Goal: Task Accomplishment & Management: Manage account settings

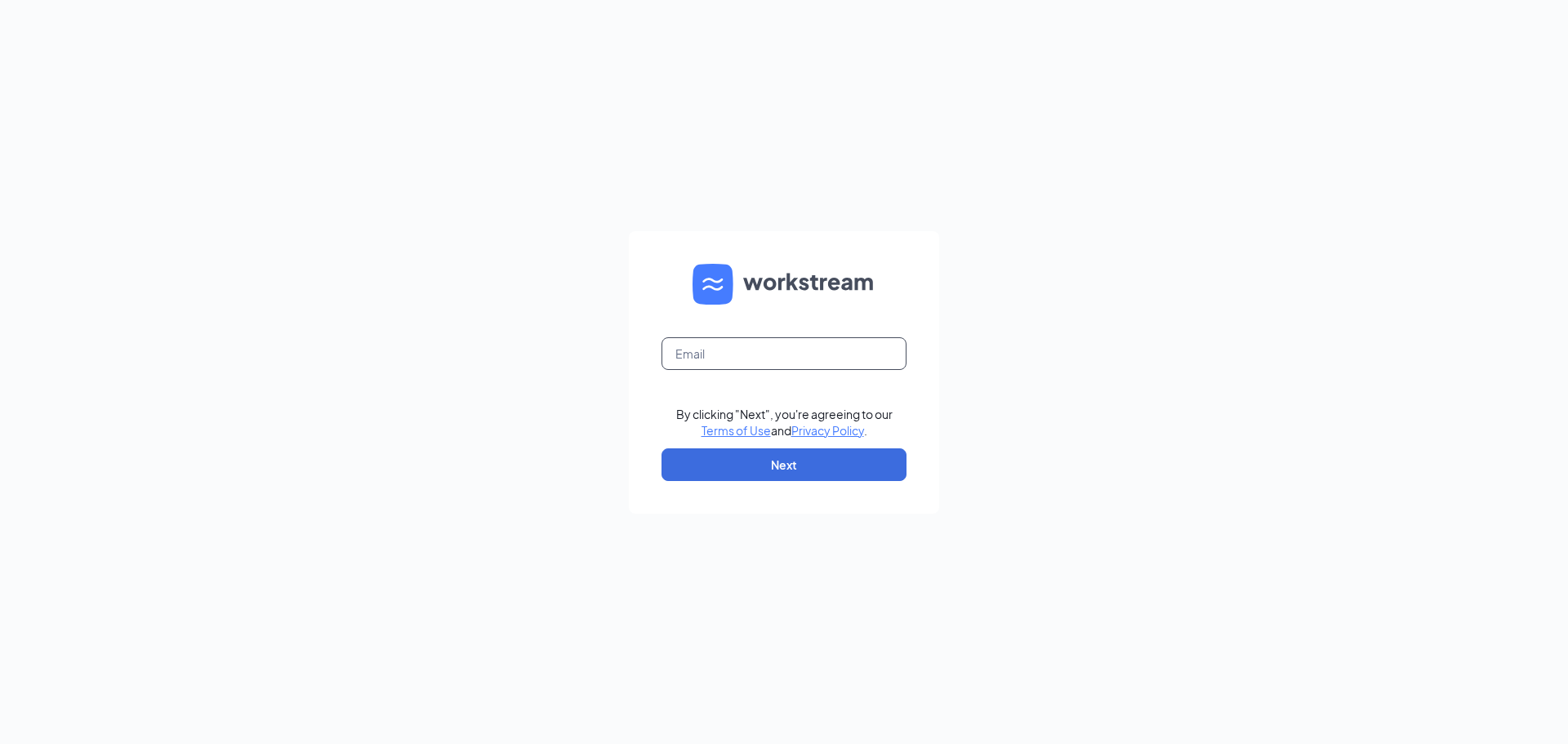
click at [775, 364] on input "text" at bounding box center [784, 353] width 245 height 33
type input "nicole.culvers359@yahoo.com"
click at [795, 459] on button "Next" at bounding box center [784, 464] width 245 height 33
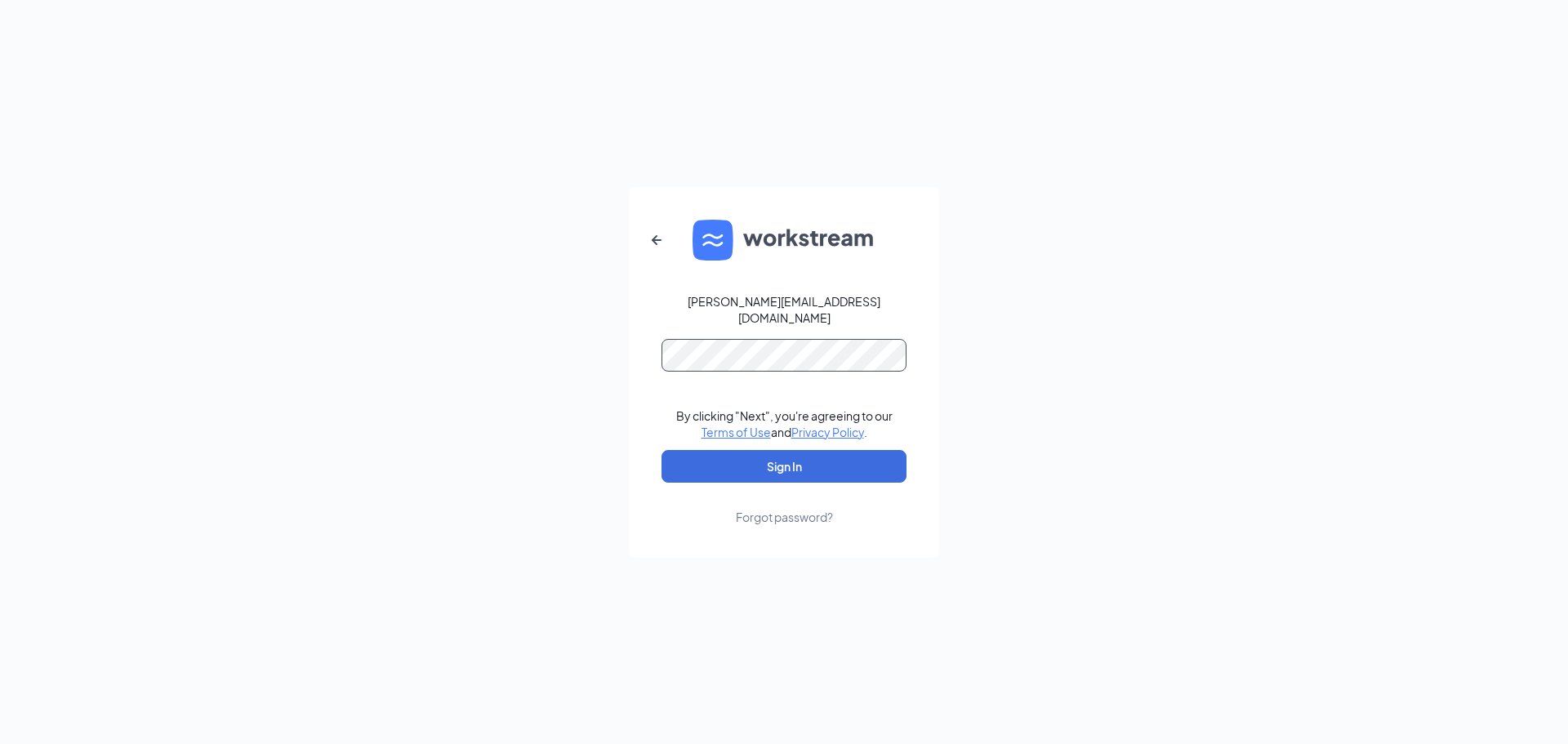
click at [662, 450] on button "Sign In" at bounding box center [784, 466] width 245 height 33
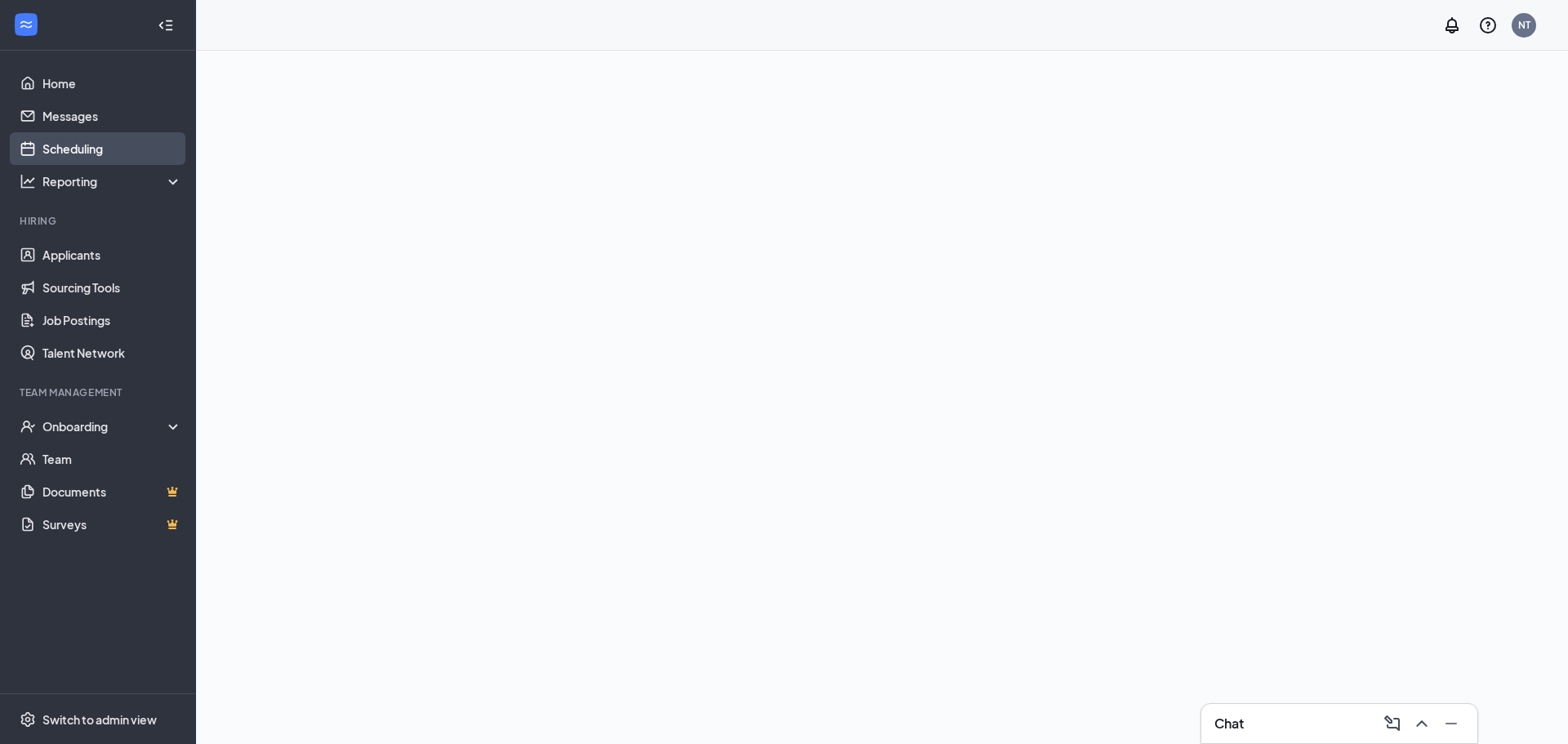
click at [94, 157] on link "Scheduling" at bounding box center [112, 148] width 140 height 33
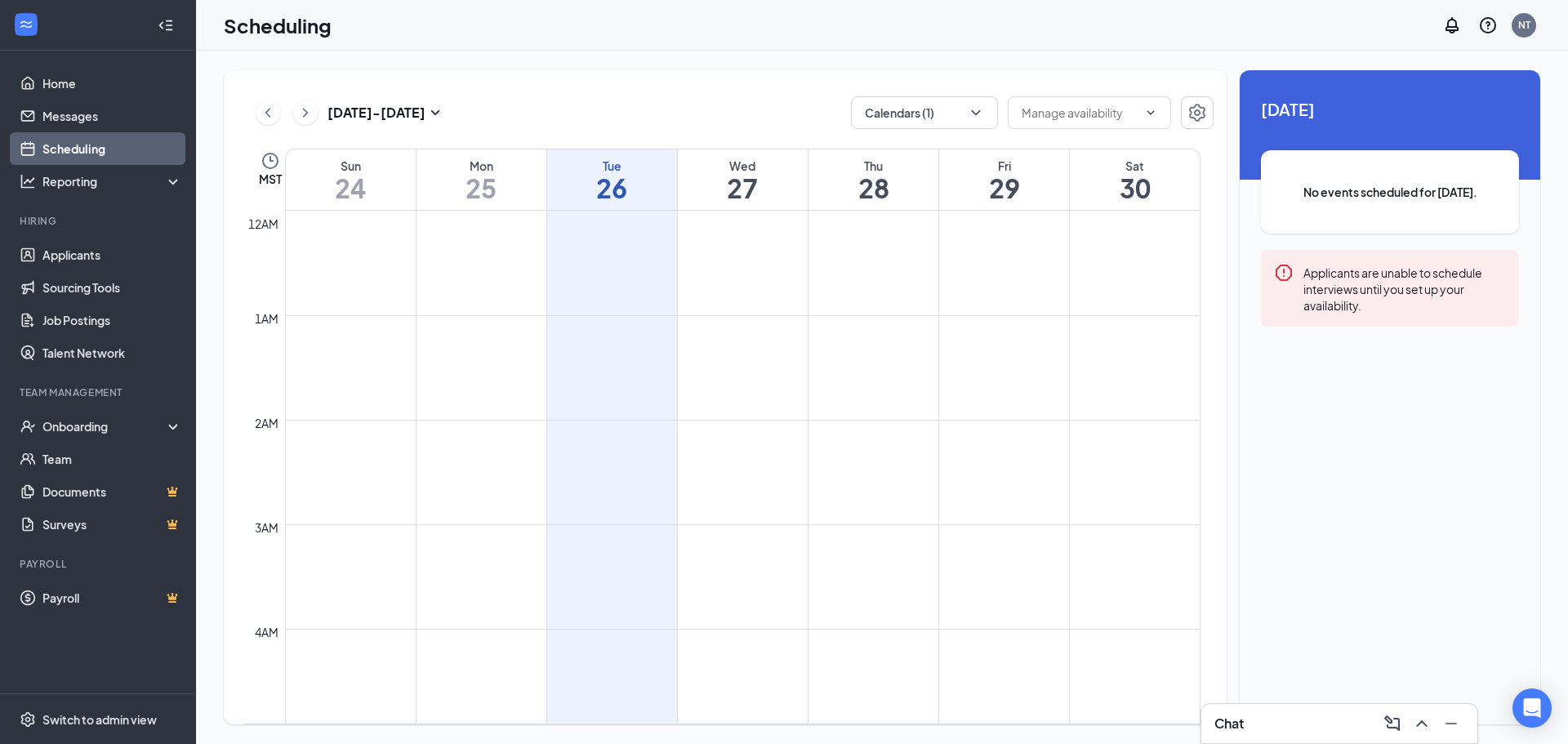
scroll to position [802, 0]
click at [986, 113] on button "Calendars (1)" at bounding box center [924, 112] width 147 height 33
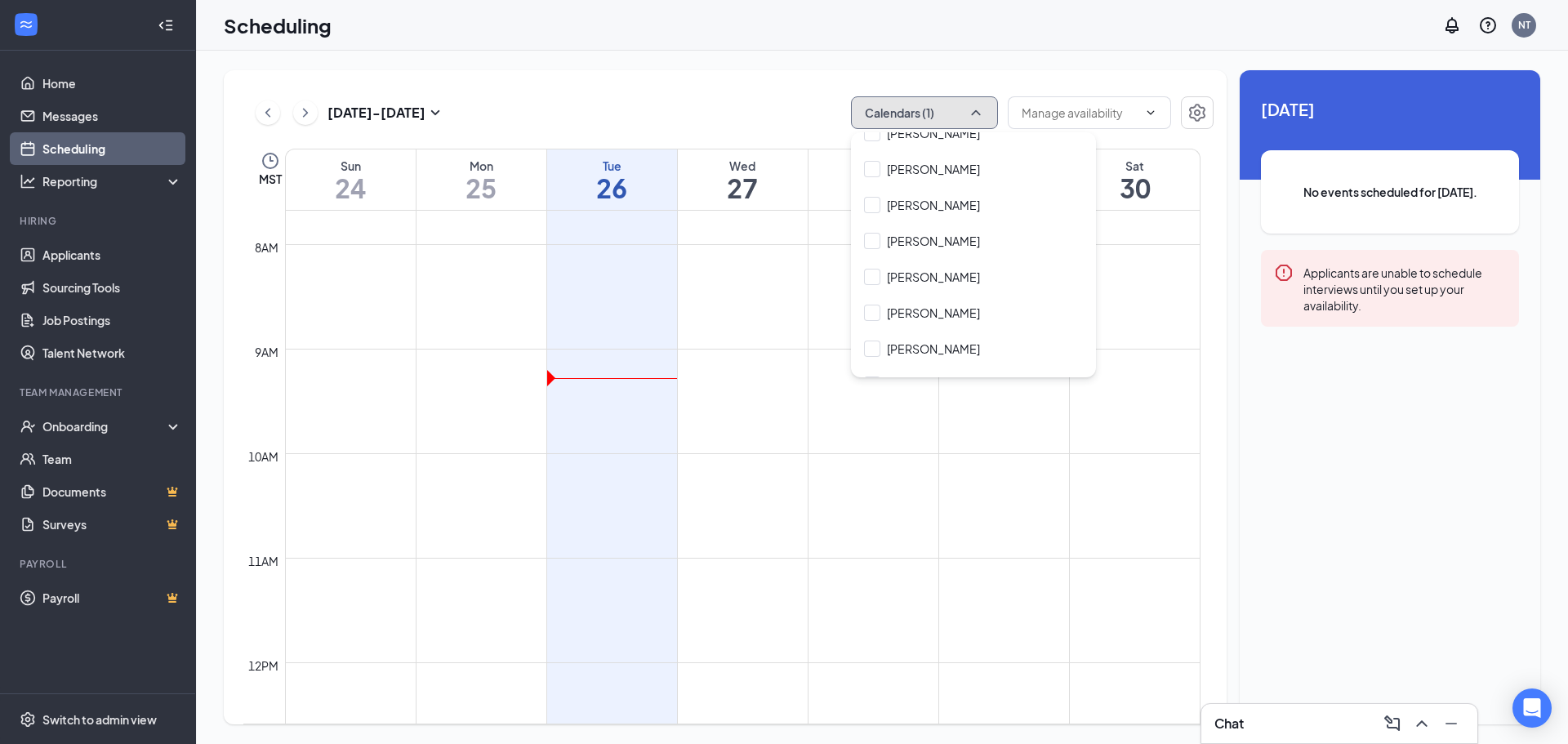
scroll to position [571, 0]
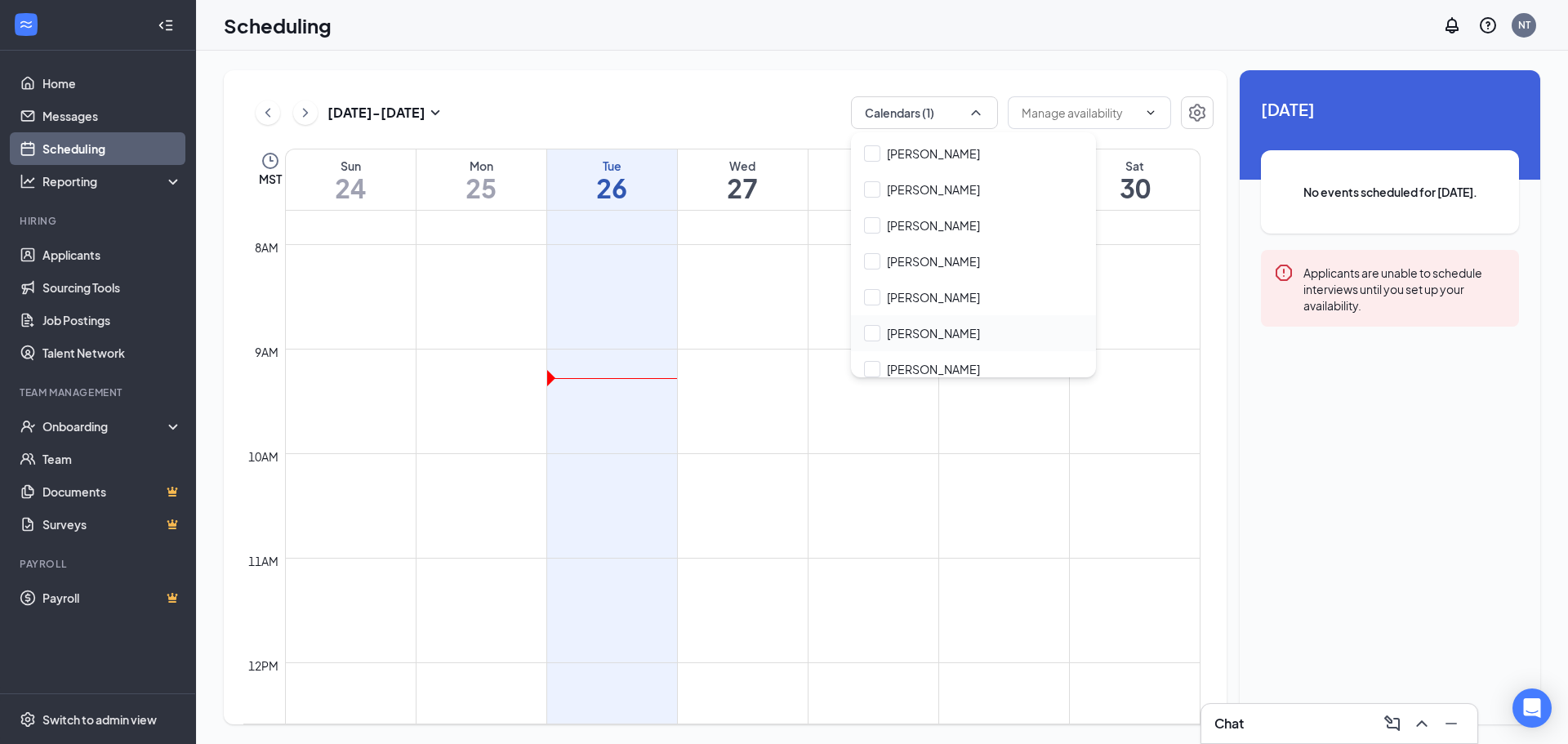
click at [933, 320] on div "[PERSON_NAME]" at bounding box center [973, 333] width 245 height 36
checkbox input "true"
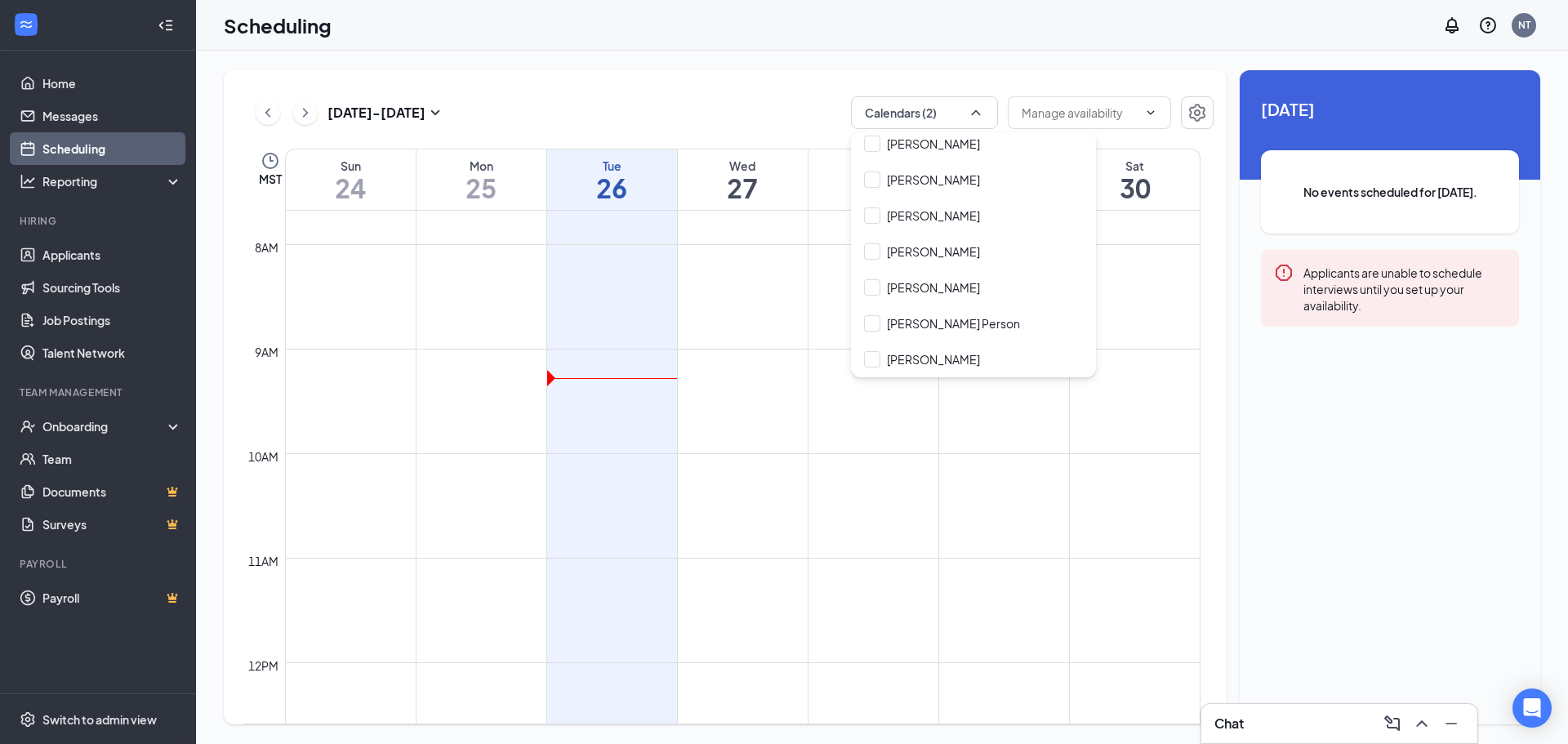
scroll to position [859, 0]
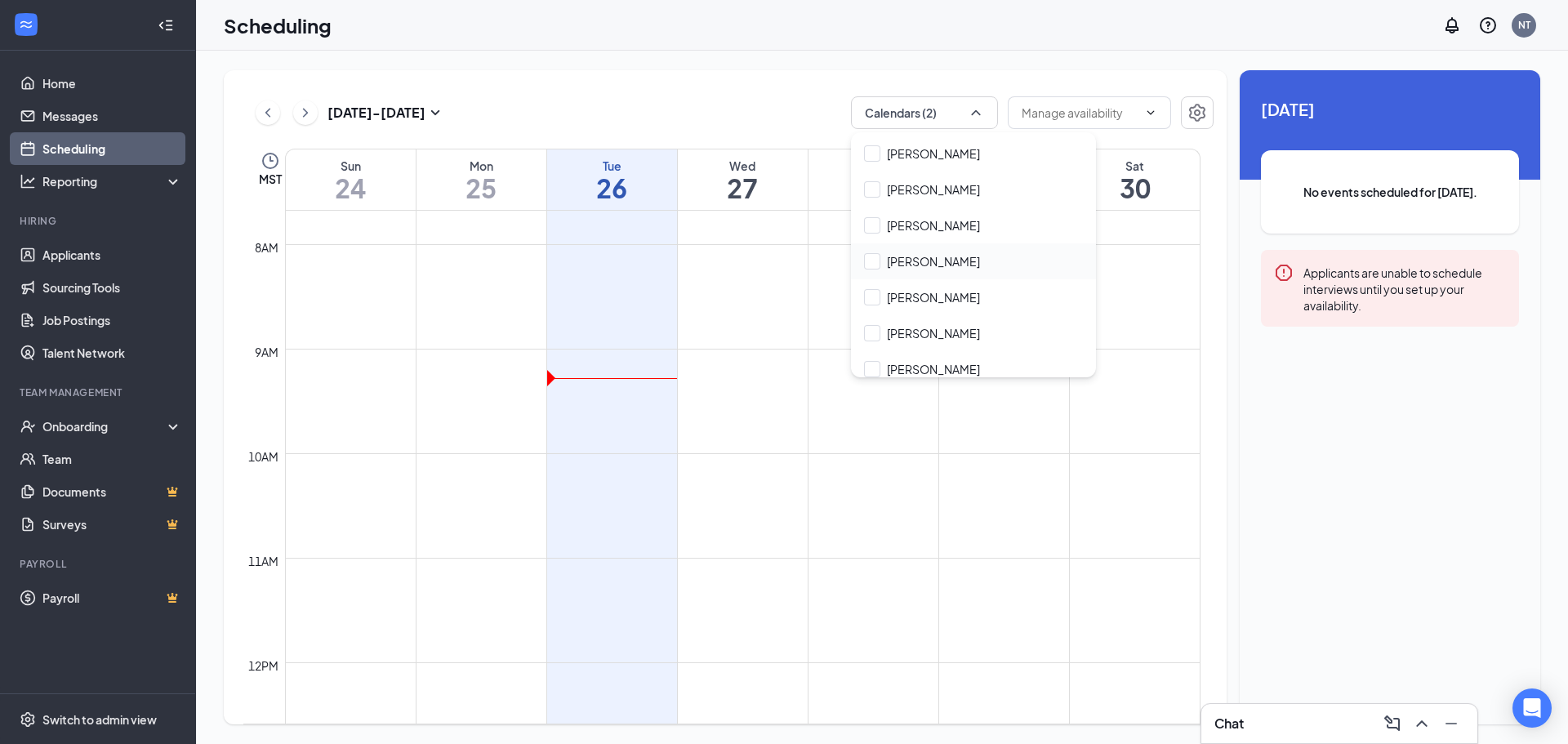
click at [933, 270] on div "[PERSON_NAME]" at bounding box center [973, 261] width 245 height 36
checkbox input "true"
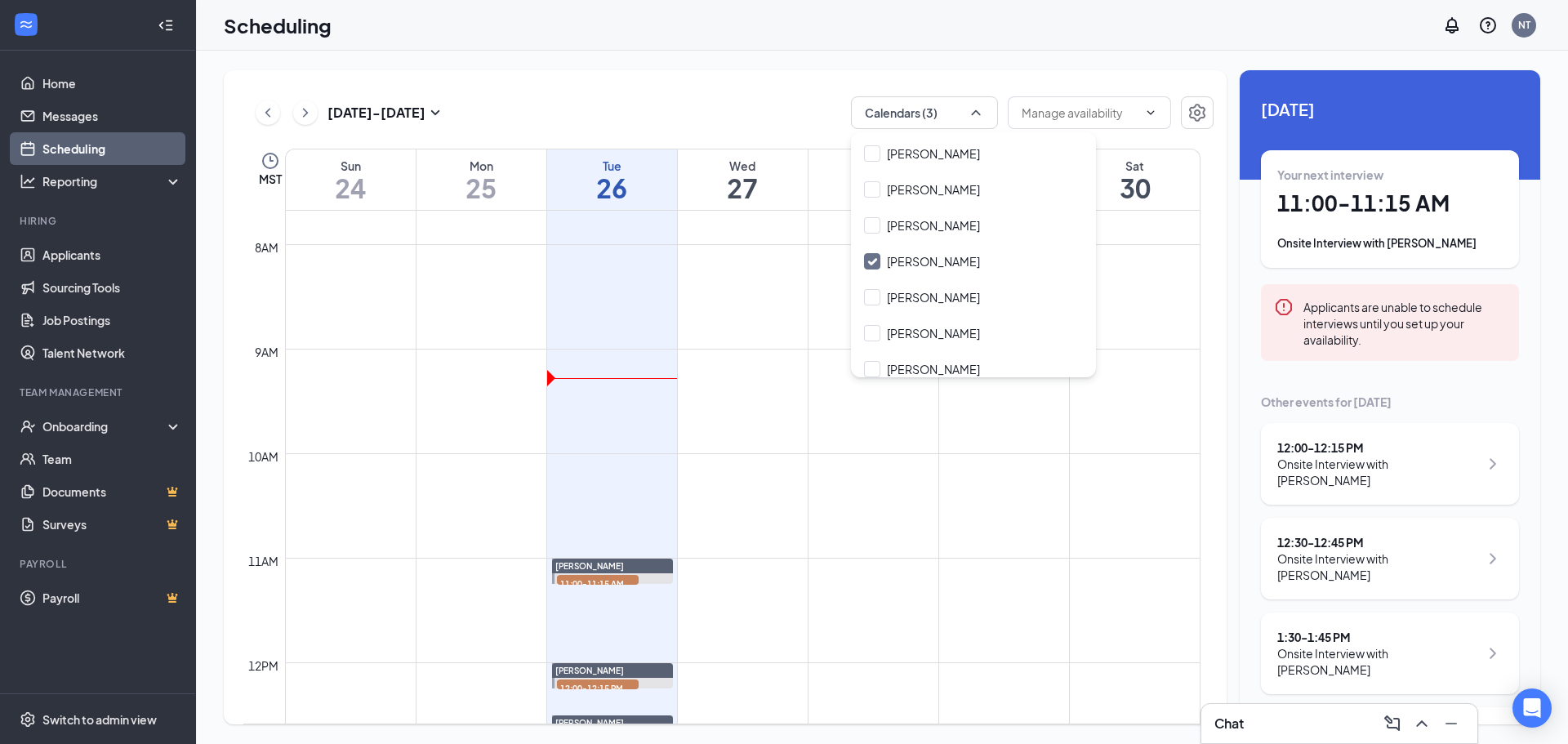
click at [934, 479] on td at bounding box center [743, 492] width 916 height 26
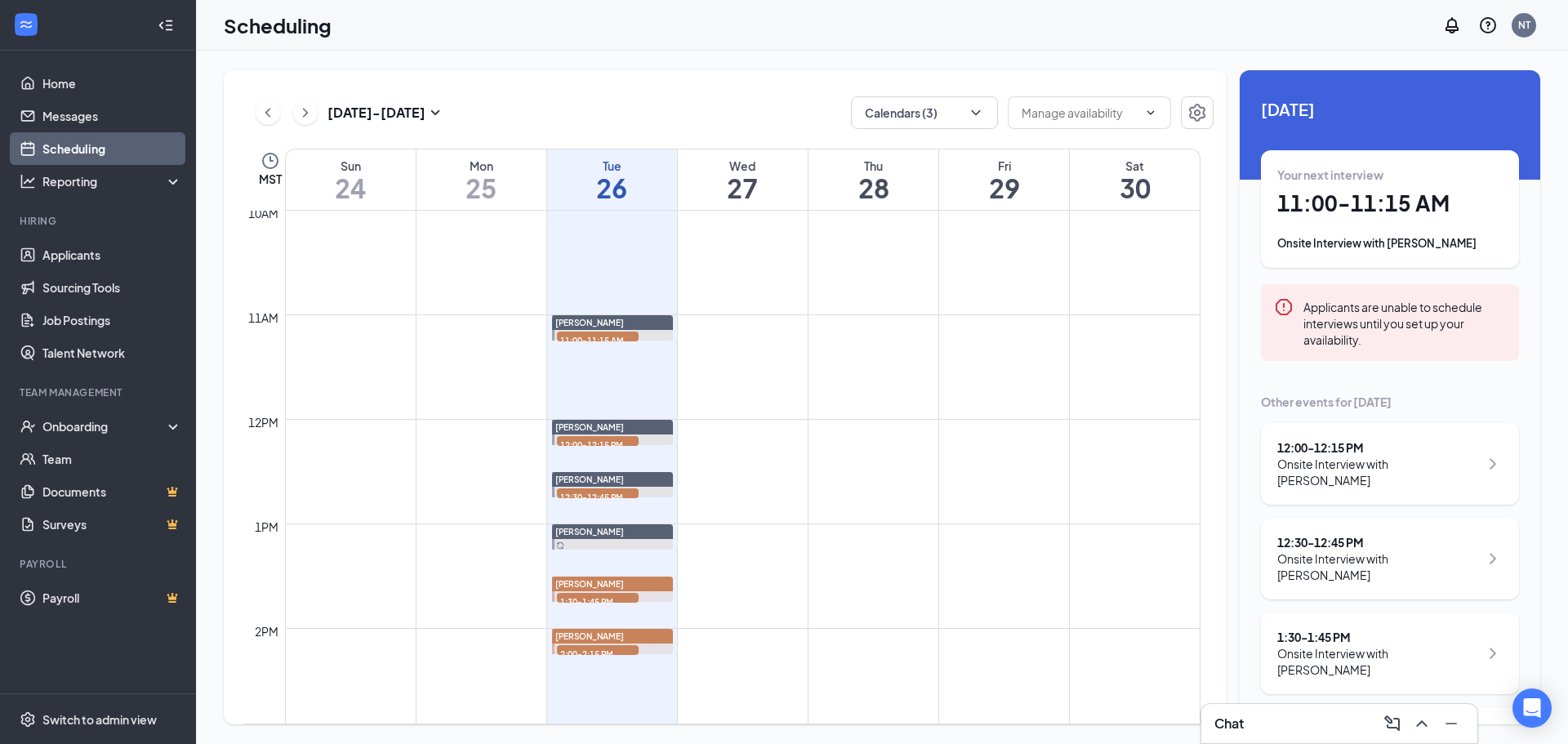
scroll to position [1047, 0]
click at [604, 646] on span "2:00-2:15 PM" at bounding box center [598, 650] width 82 height 16
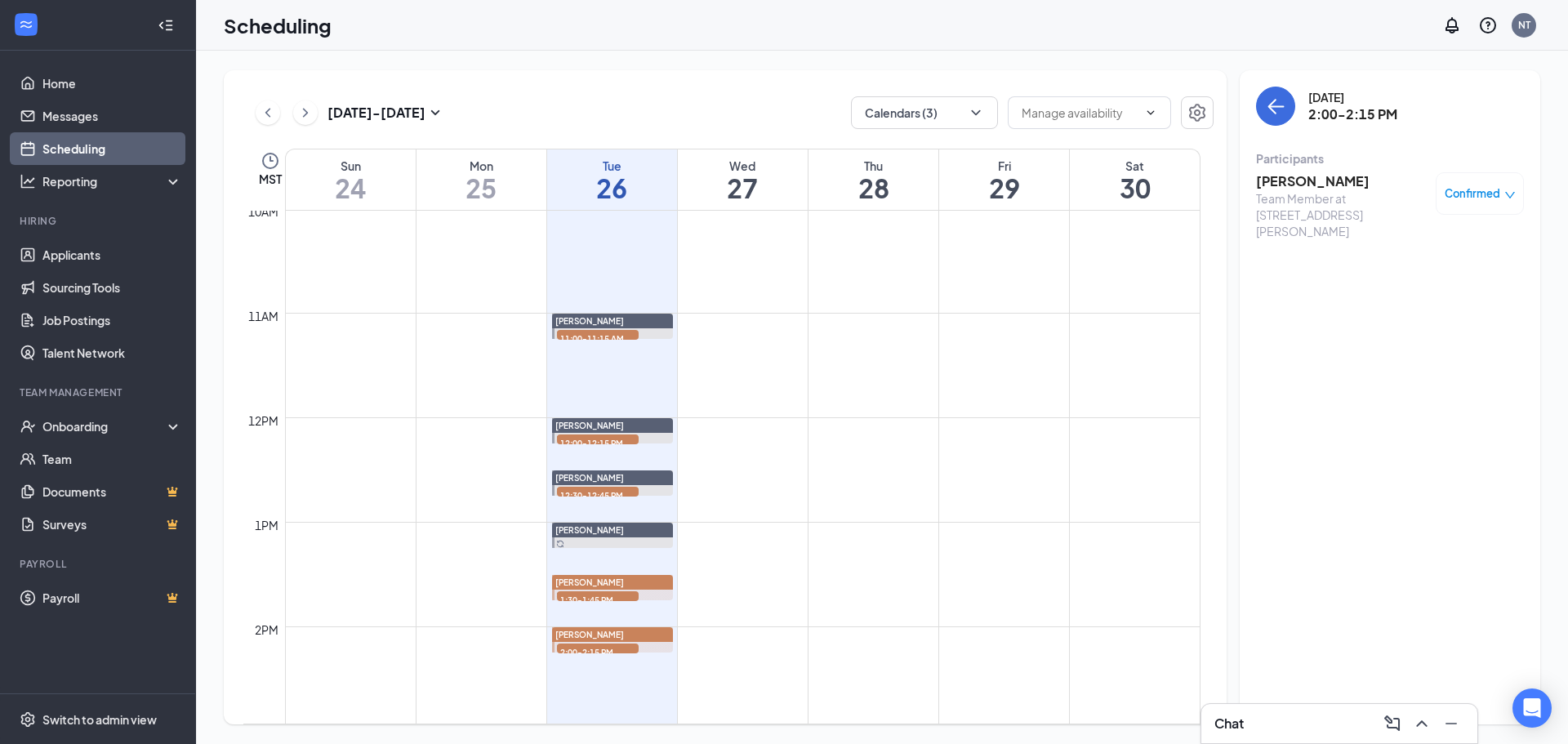
click at [1319, 179] on h3 "[PERSON_NAME]" at bounding box center [1341, 180] width 171 height 18
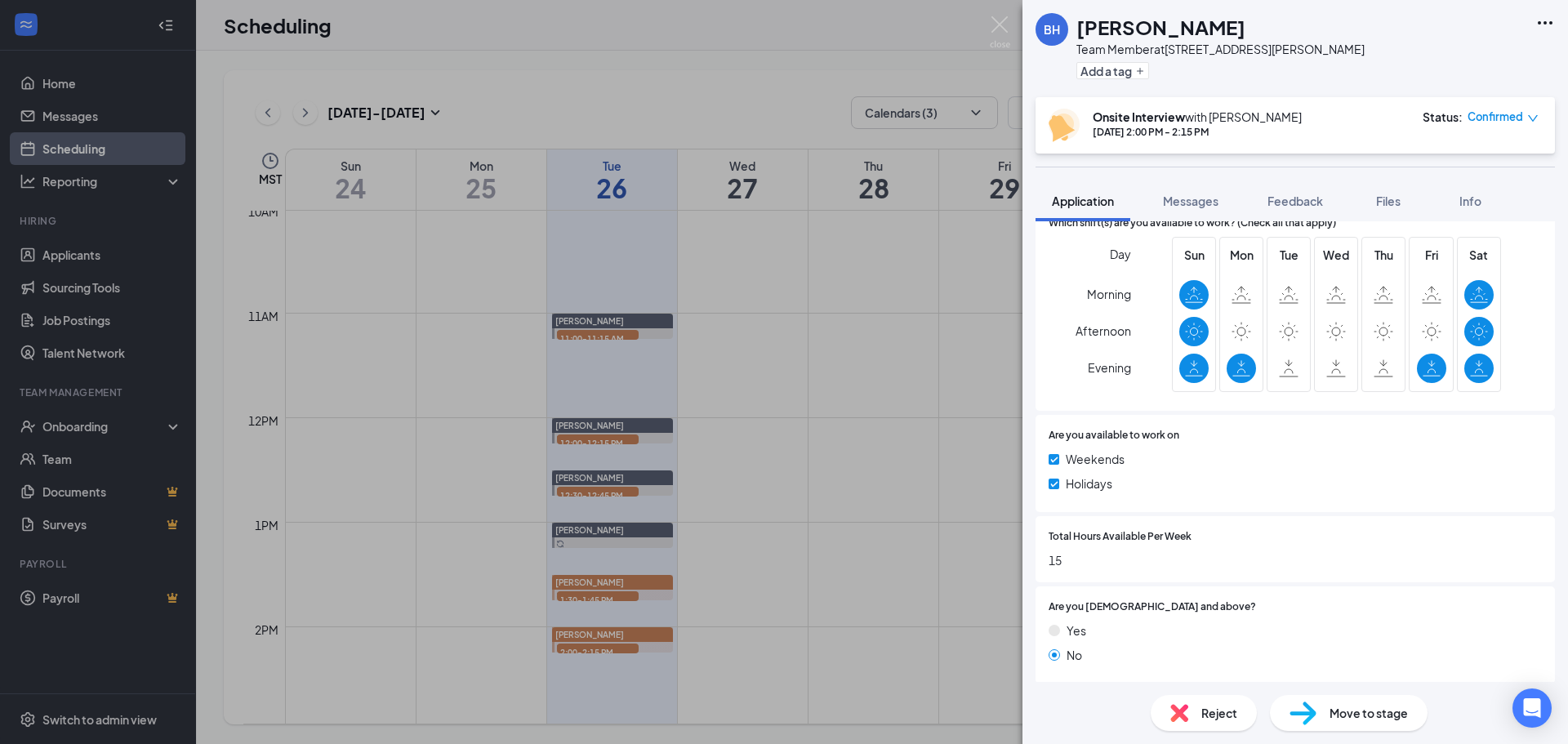
scroll to position [822, 0]
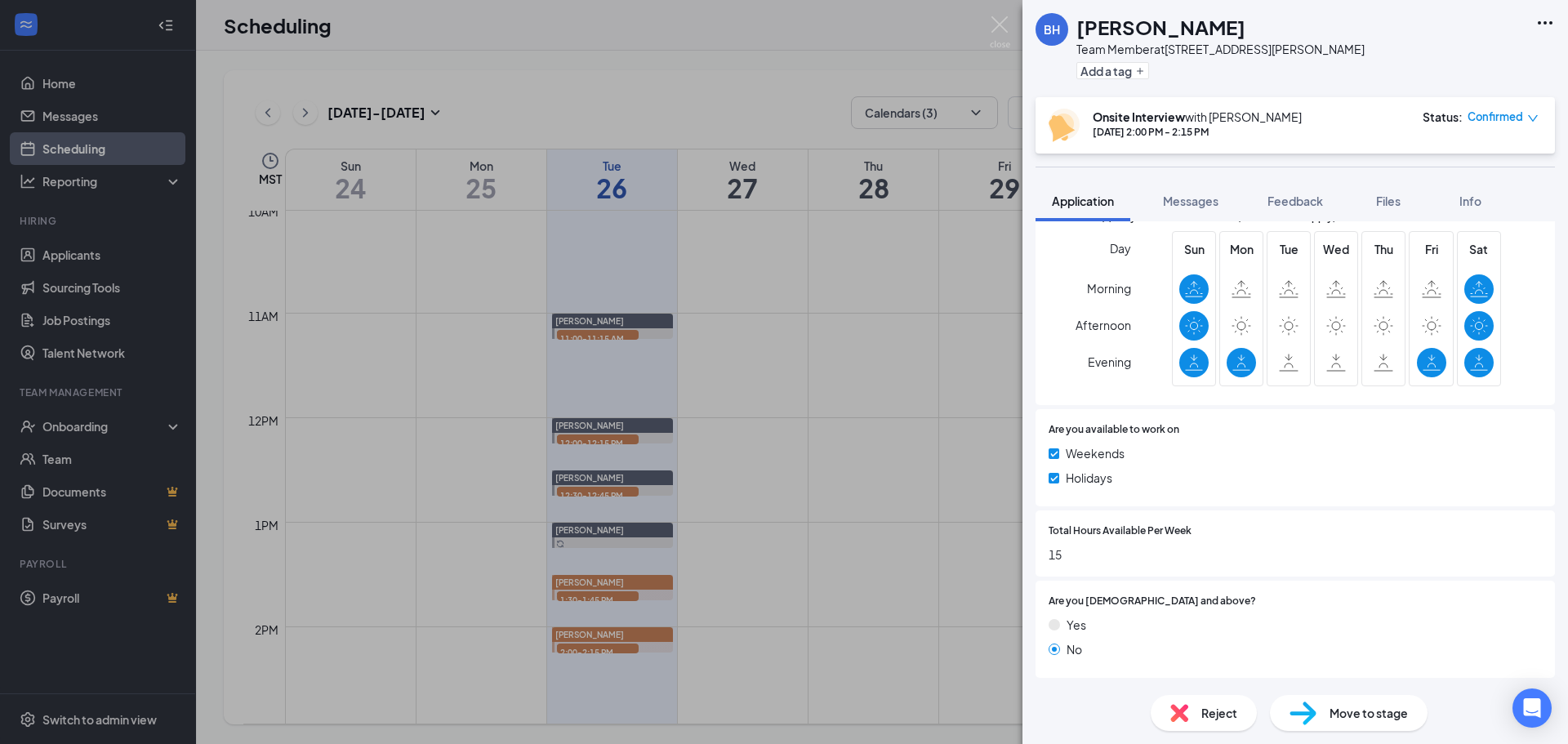
click at [1201, 704] on span "Reject" at bounding box center [1219, 712] width 36 height 18
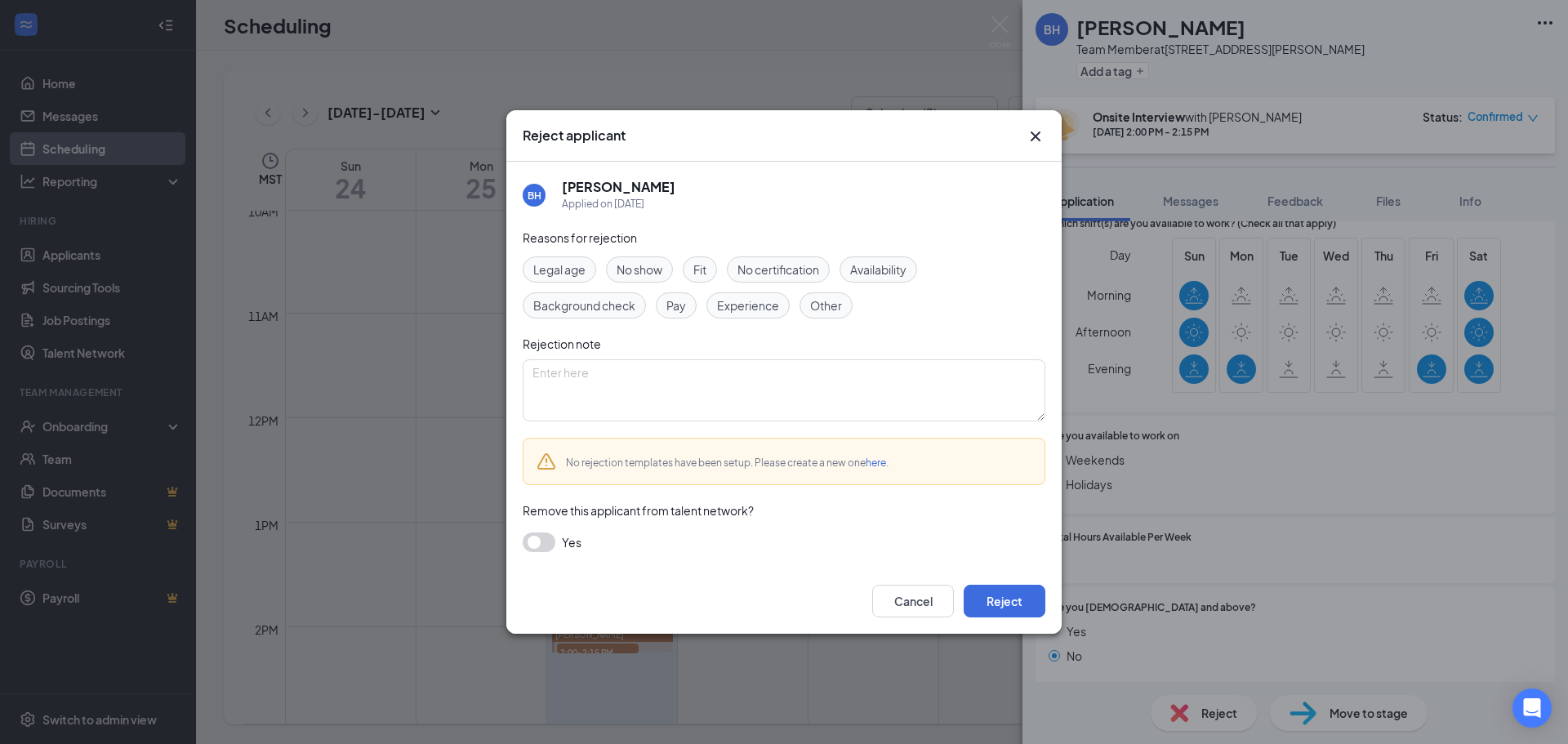
click at [590, 276] on div "Legal age" at bounding box center [559, 269] width 73 height 26
click at [1048, 599] on div "Cancel Reject" at bounding box center [784, 600] width 556 height 65
click at [1026, 598] on button "Reject" at bounding box center [1004, 601] width 82 height 33
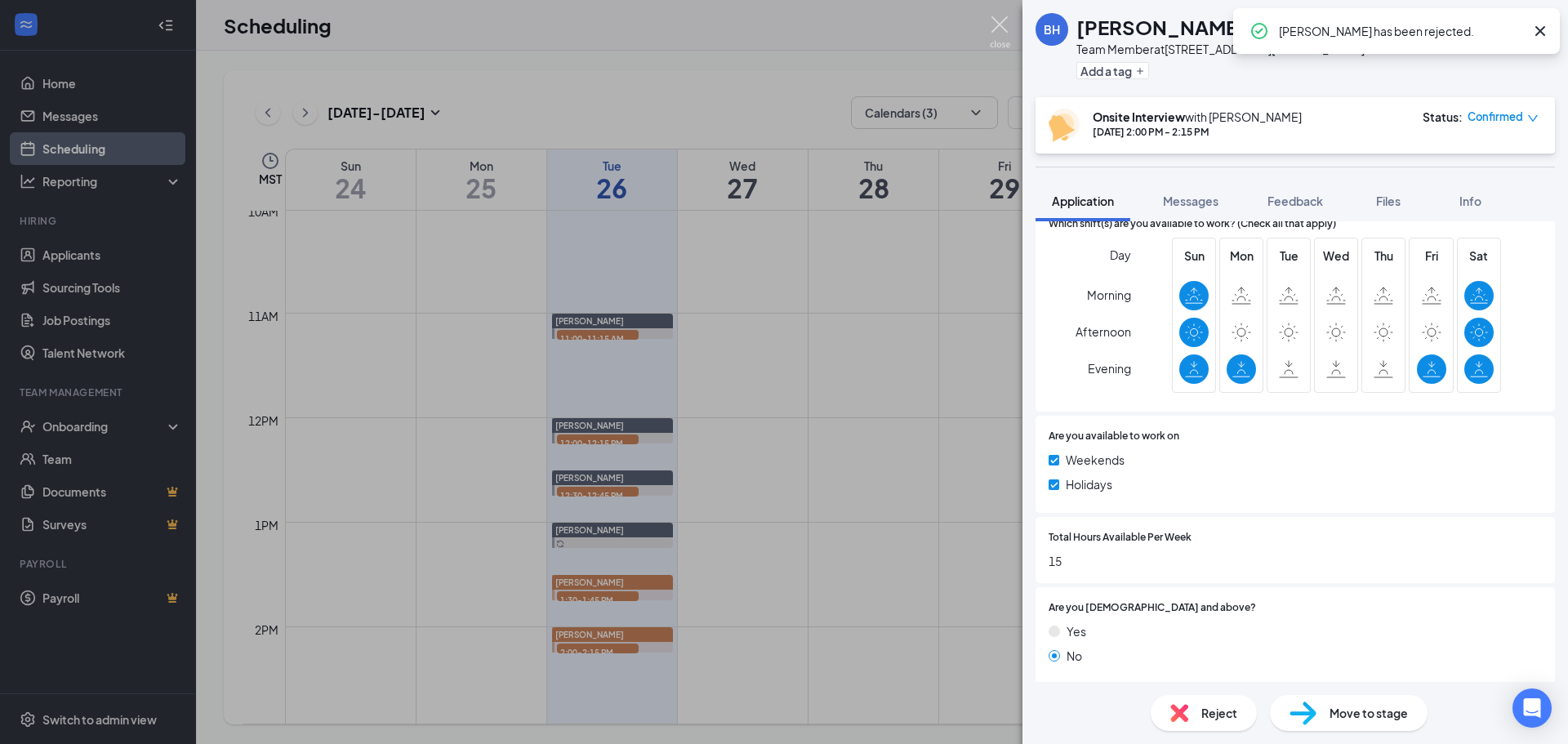
click at [996, 25] on img at bounding box center [1000, 32] width 20 height 32
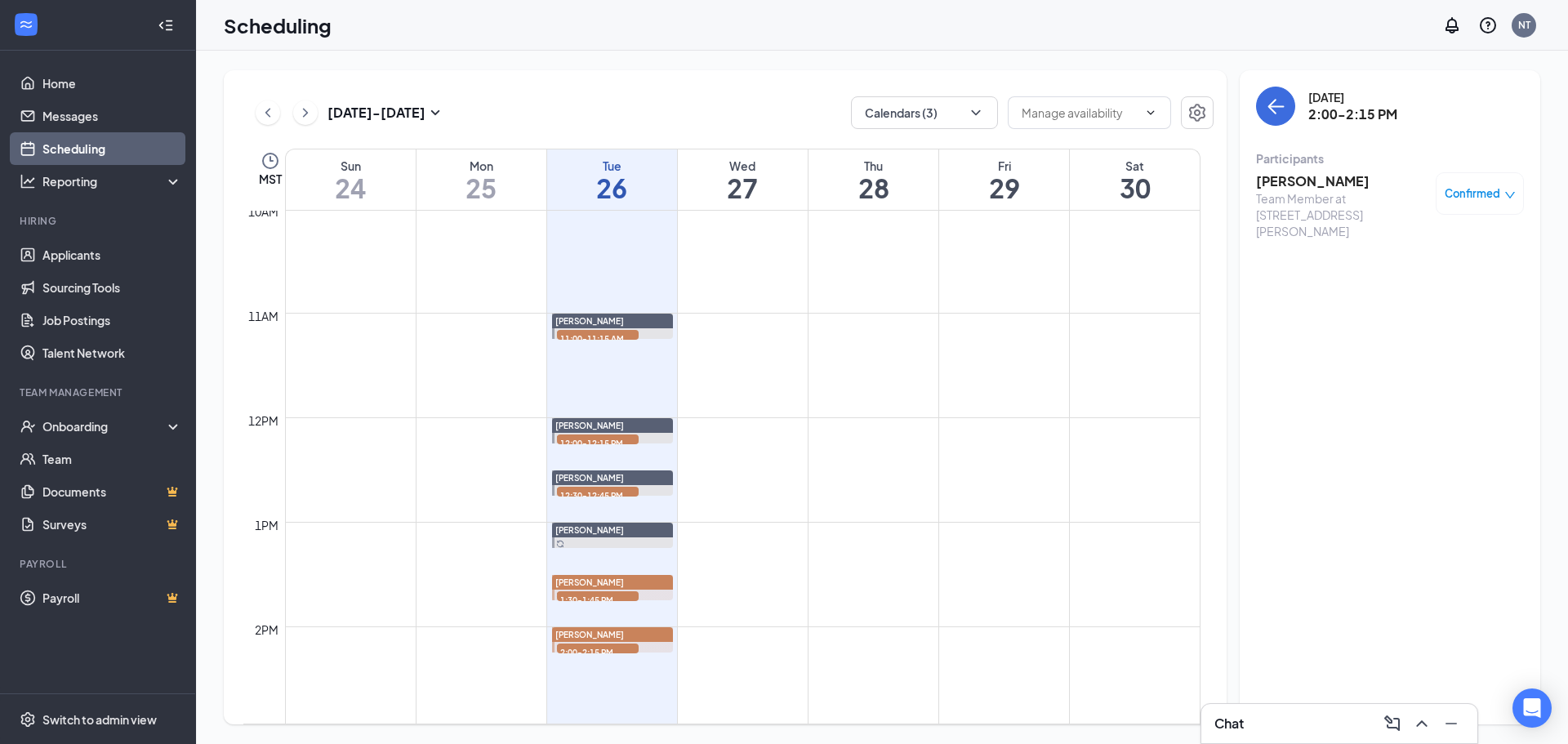
click at [604, 593] on span "1:30-1:45 PM" at bounding box center [598, 598] width 82 height 16
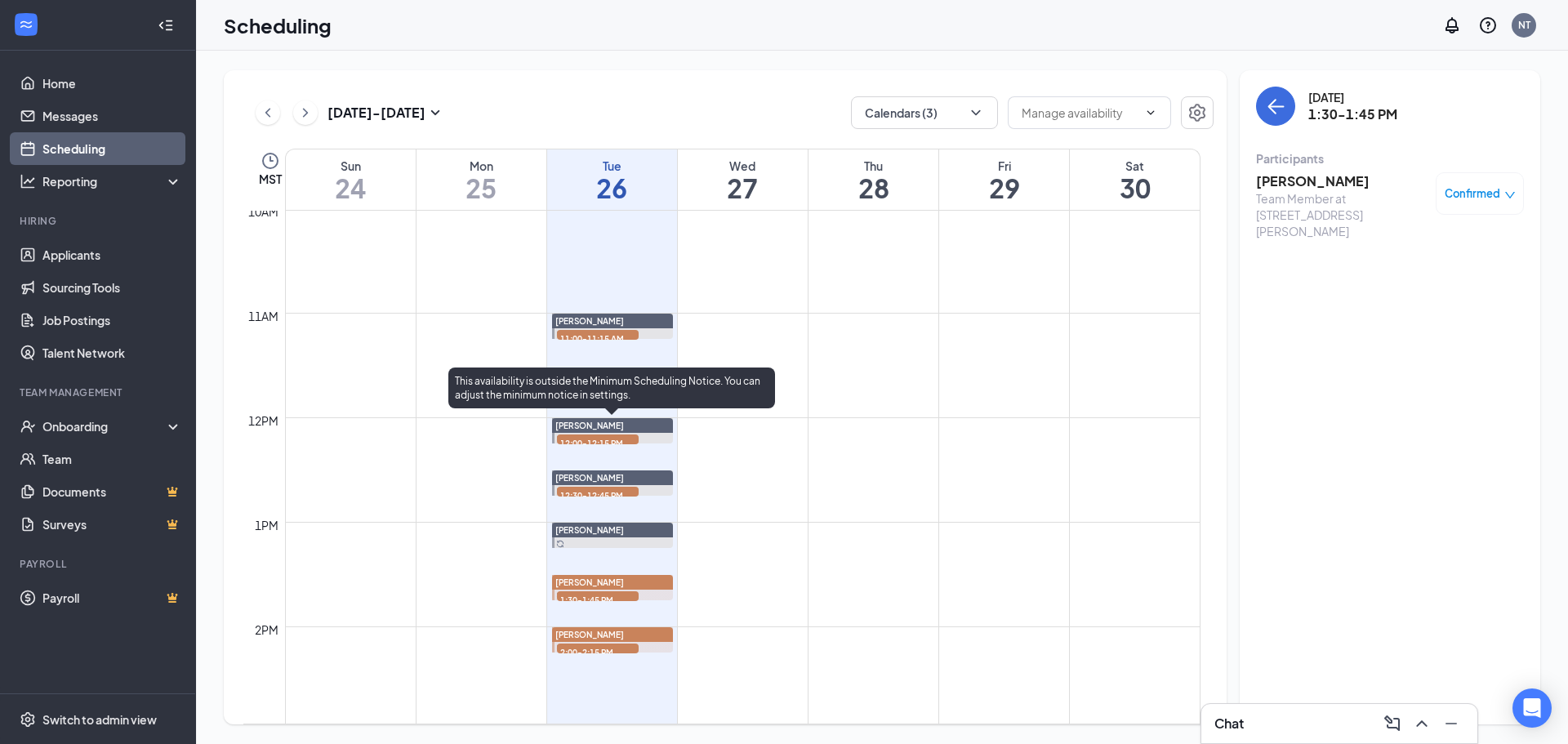
click at [609, 436] on span "12:00-12:15 PM" at bounding box center [598, 442] width 82 height 16
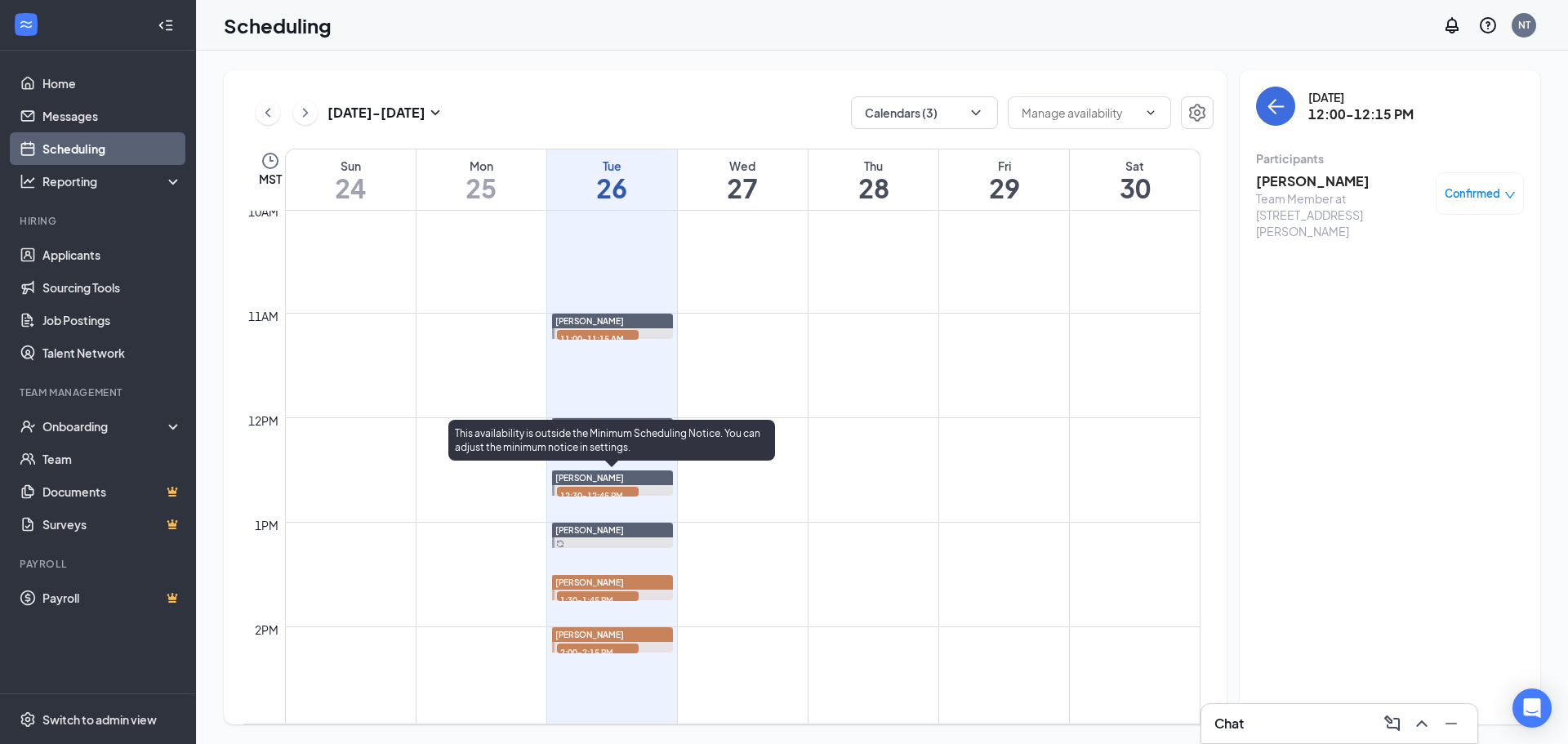
click at [615, 495] on span "12:30-12:45 PM" at bounding box center [598, 494] width 82 height 16
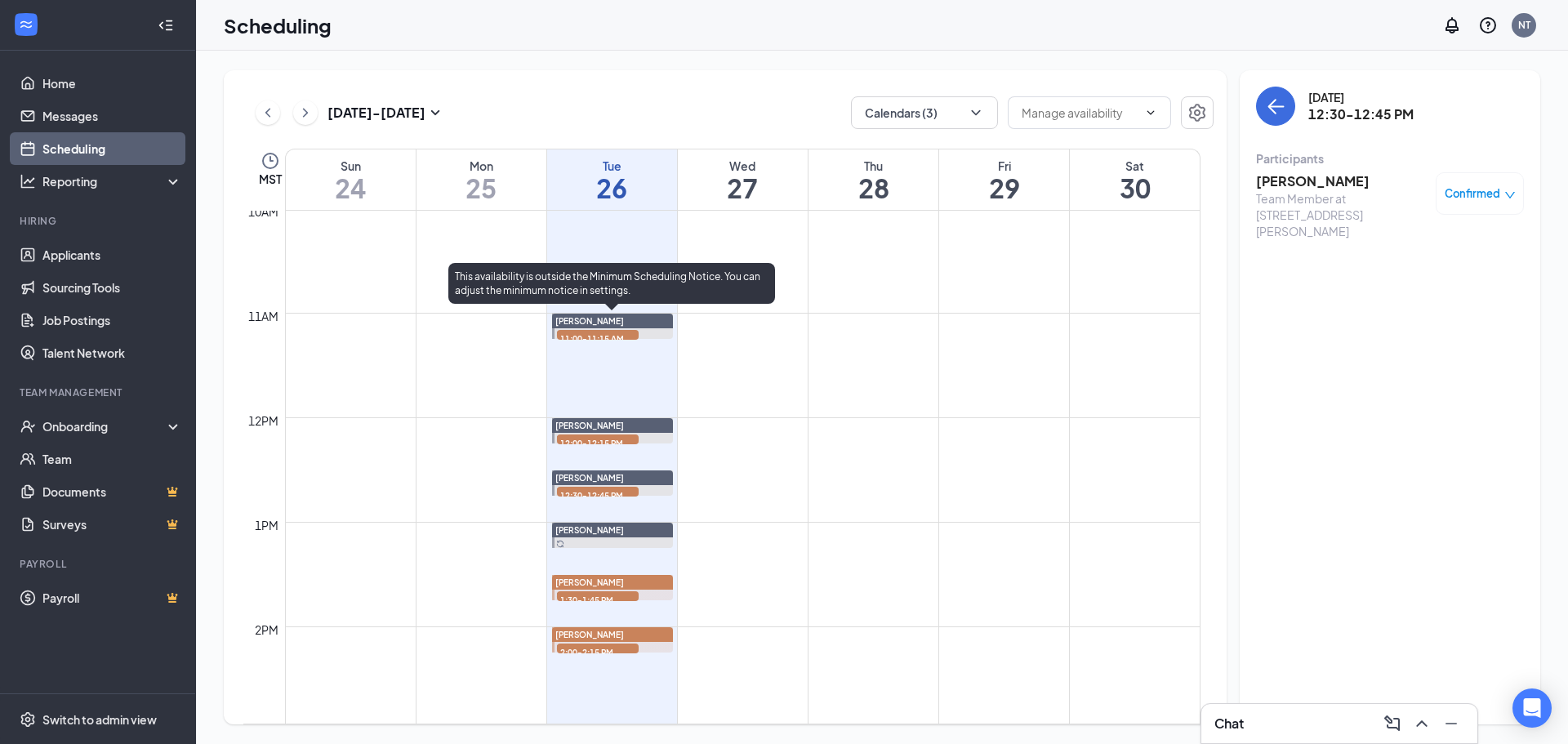
click at [608, 330] on span "11:00-11:15 AM" at bounding box center [598, 337] width 82 height 16
